Goal: Task Accomplishment & Management: Use online tool/utility

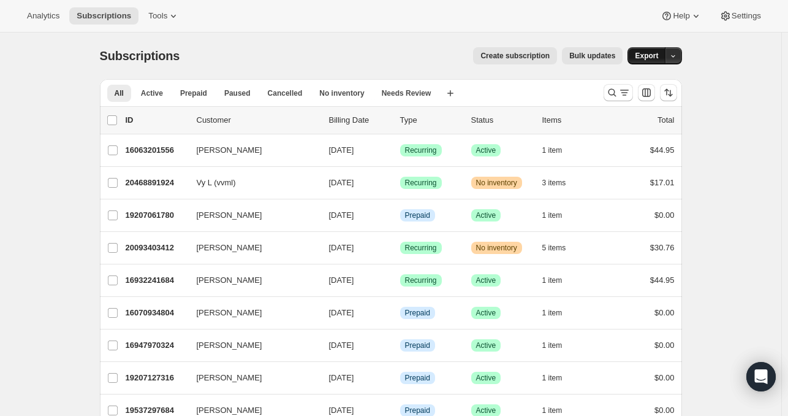
click at [652, 58] on span "Export" at bounding box center [646, 56] width 23 height 10
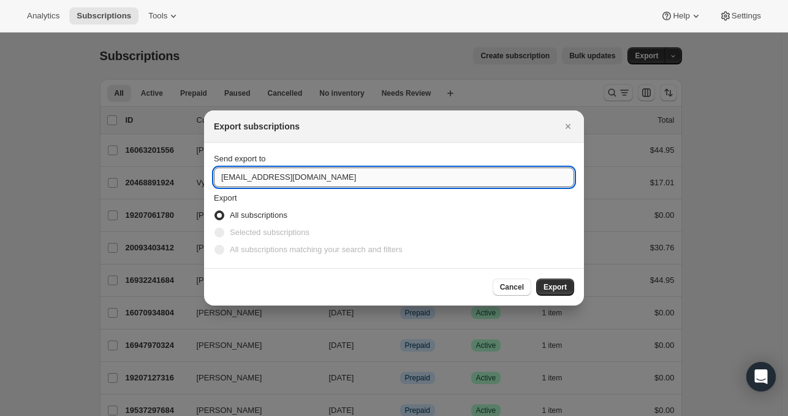
click at [419, 178] on input "support@fuelgoods.com" at bounding box center [394, 177] width 360 height 20
type input "cekerberg@fuelgoods.com"
click at [560, 286] on span "Export" at bounding box center [555, 287] width 23 height 10
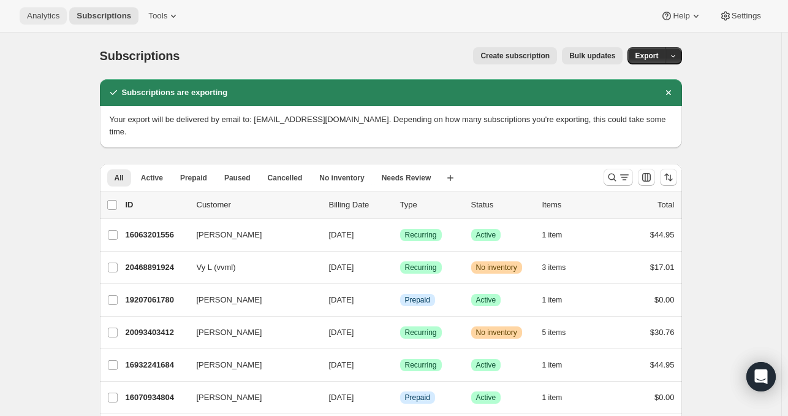
click at [32, 12] on span "Analytics" at bounding box center [43, 16] width 32 height 10
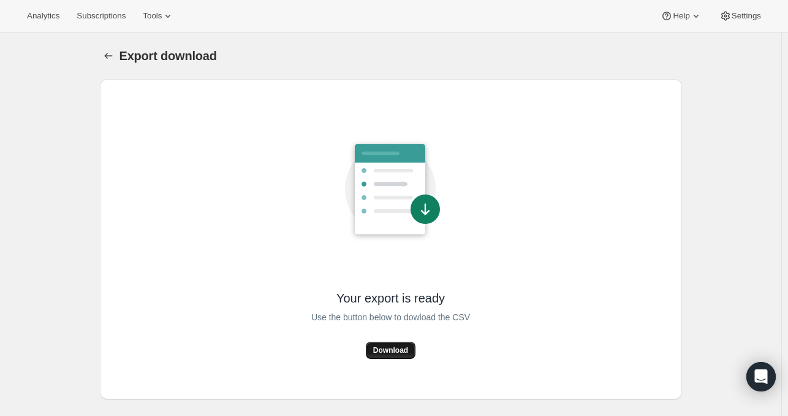
click at [385, 351] on span "Download" at bounding box center [390, 350] width 35 height 10
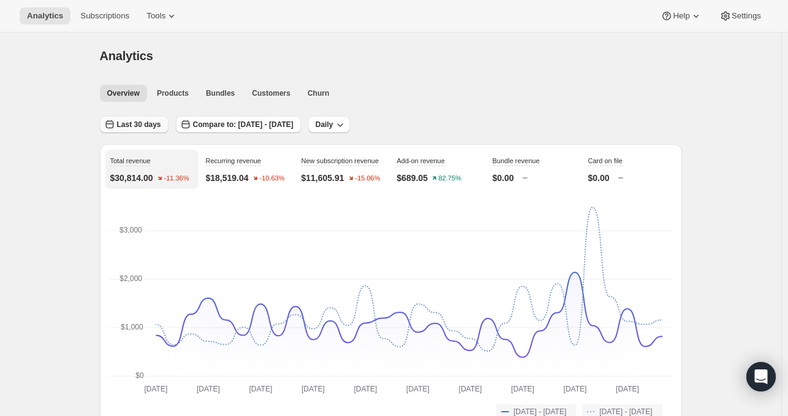
click at [134, 116] on button "Last 30 days" at bounding box center [134, 124] width 69 height 17
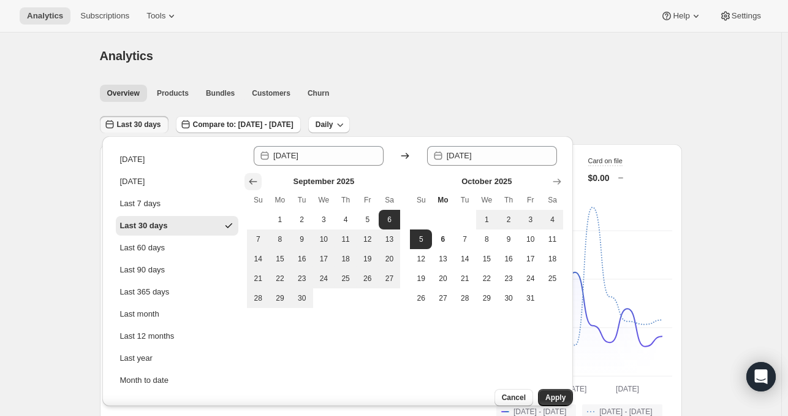
click at [257, 176] on icon "Show previous month, August 2025" at bounding box center [253, 181] width 12 height 12
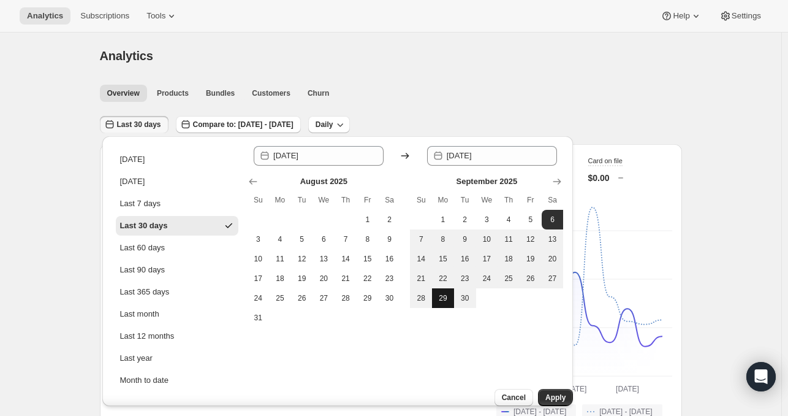
click at [439, 297] on span "29" at bounding box center [443, 298] width 12 height 10
type input "[DATE]"
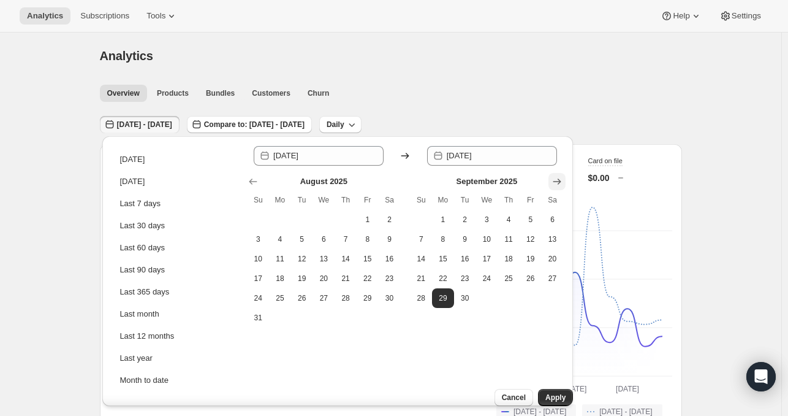
click at [555, 173] on button "Show next month, October 2025" at bounding box center [557, 181] width 17 height 17
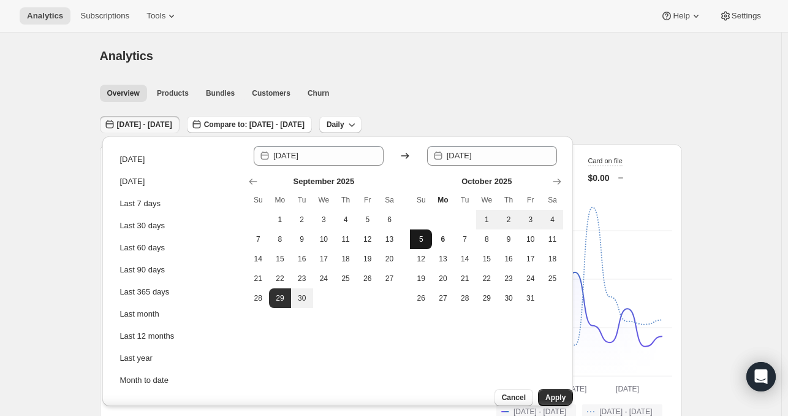
click at [424, 238] on span "5" at bounding box center [421, 239] width 12 height 10
type input "[DATE]"
click at [554, 392] on span "Apply" at bounding box center [556, 397] width 20 height 10
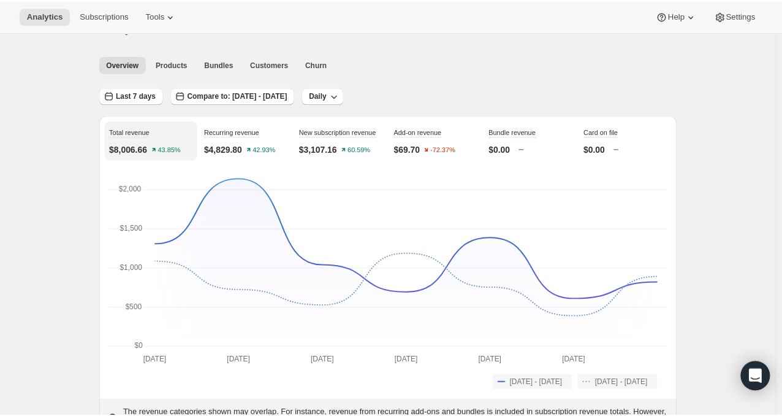
scroll to position [25, 0]
